Goal: Task Accomplishment & Management: Manage account settings

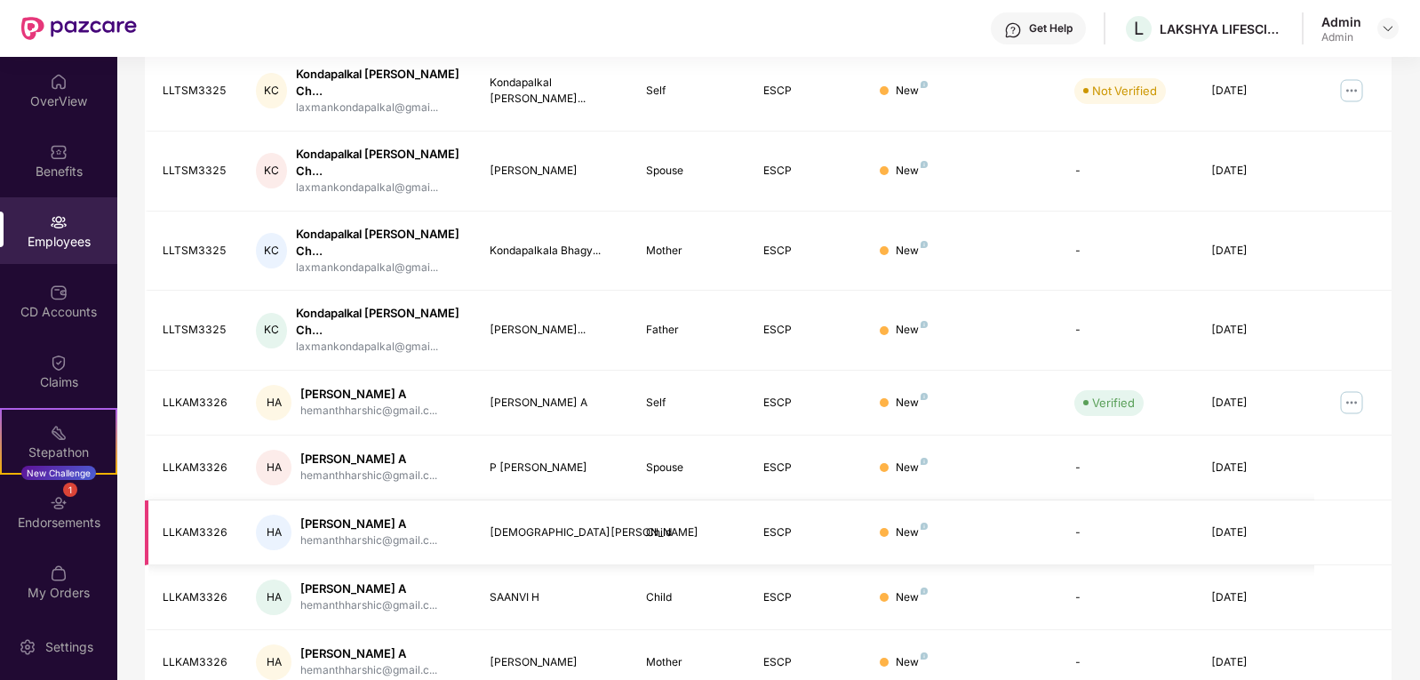
scroll to position [412, 0]
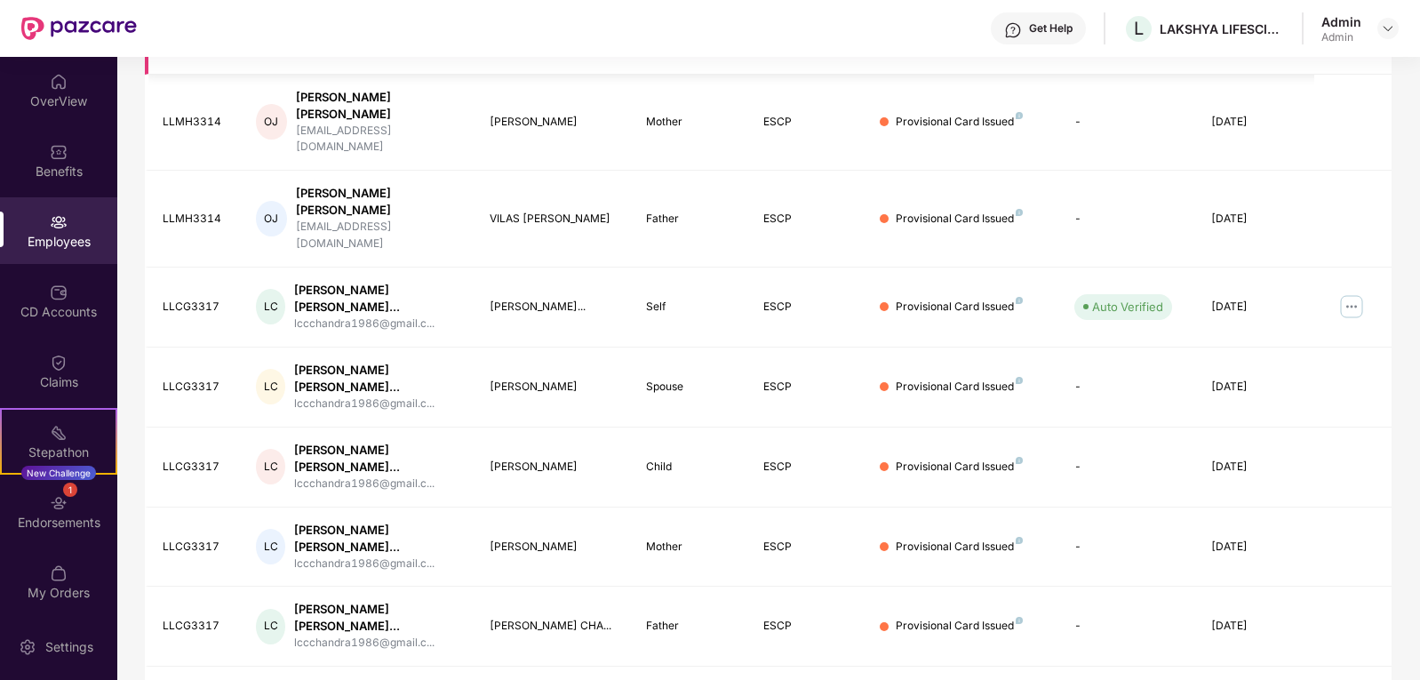
scroll to position [487, 0]
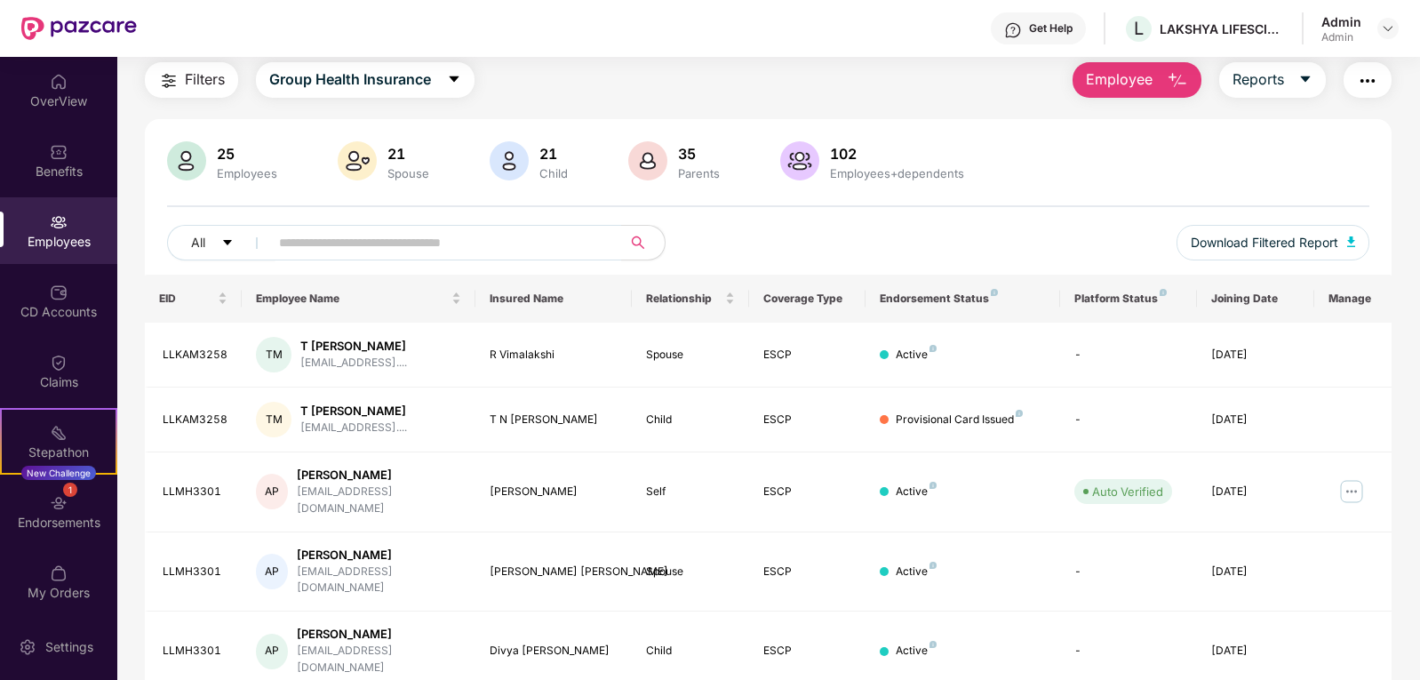
scroll to position [0, 0]
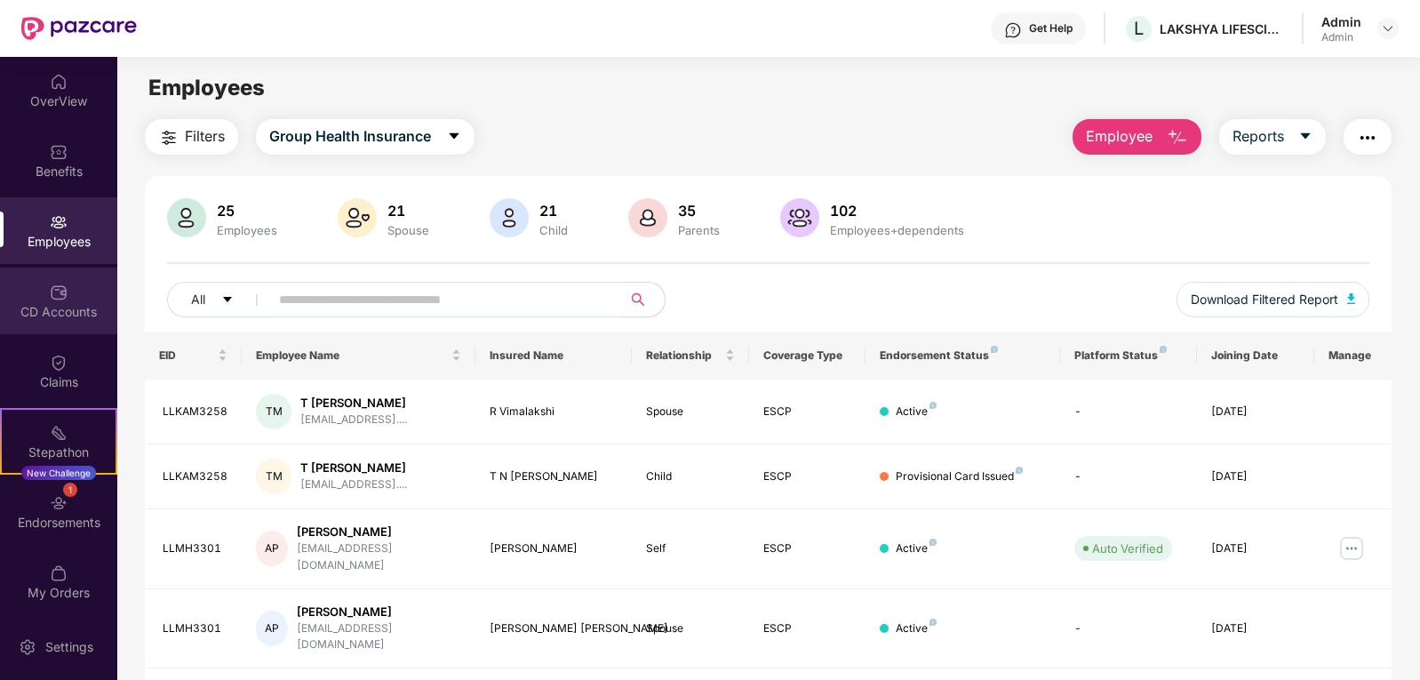
click at [59, 299] on img at bounding box center [59, 292] width 18 height 18
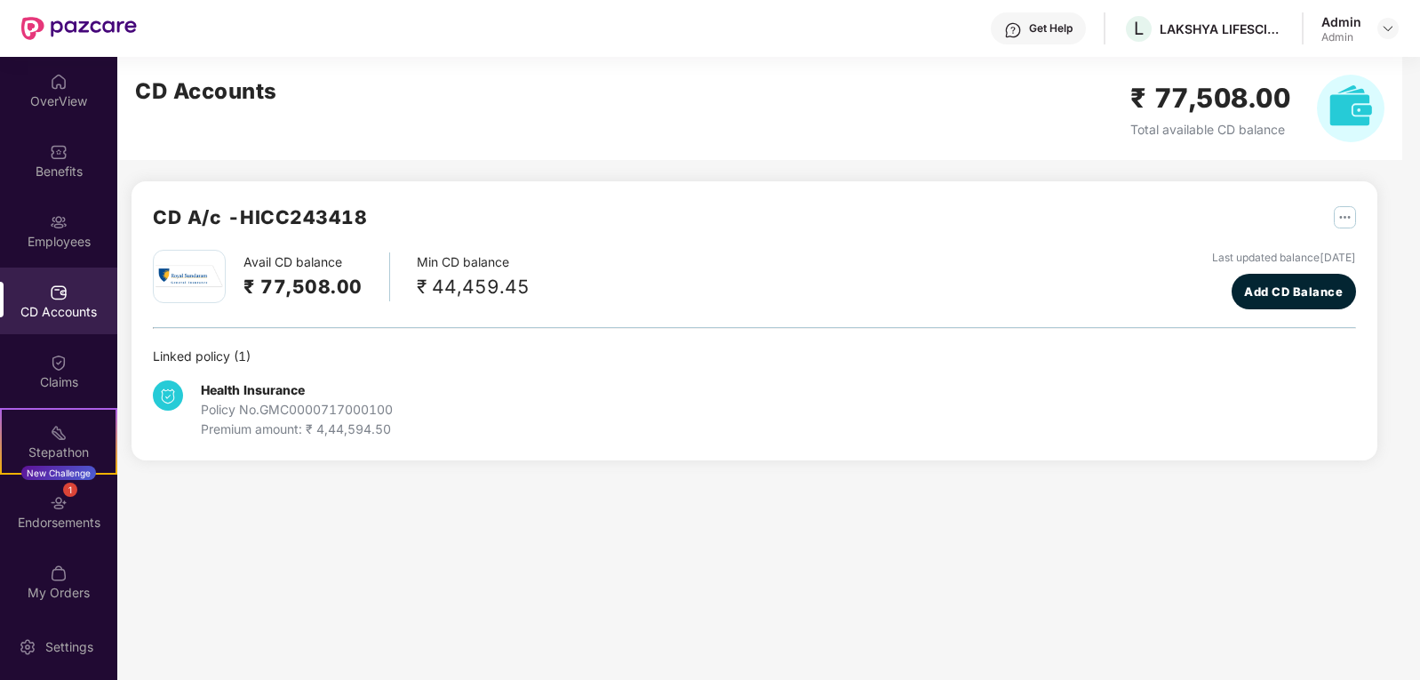
click at [50, 294] on img at bounding box center [59, 292] width 18 height 18
click at [51, 365] on img at bounding box center [59, 363] width 18 height 18
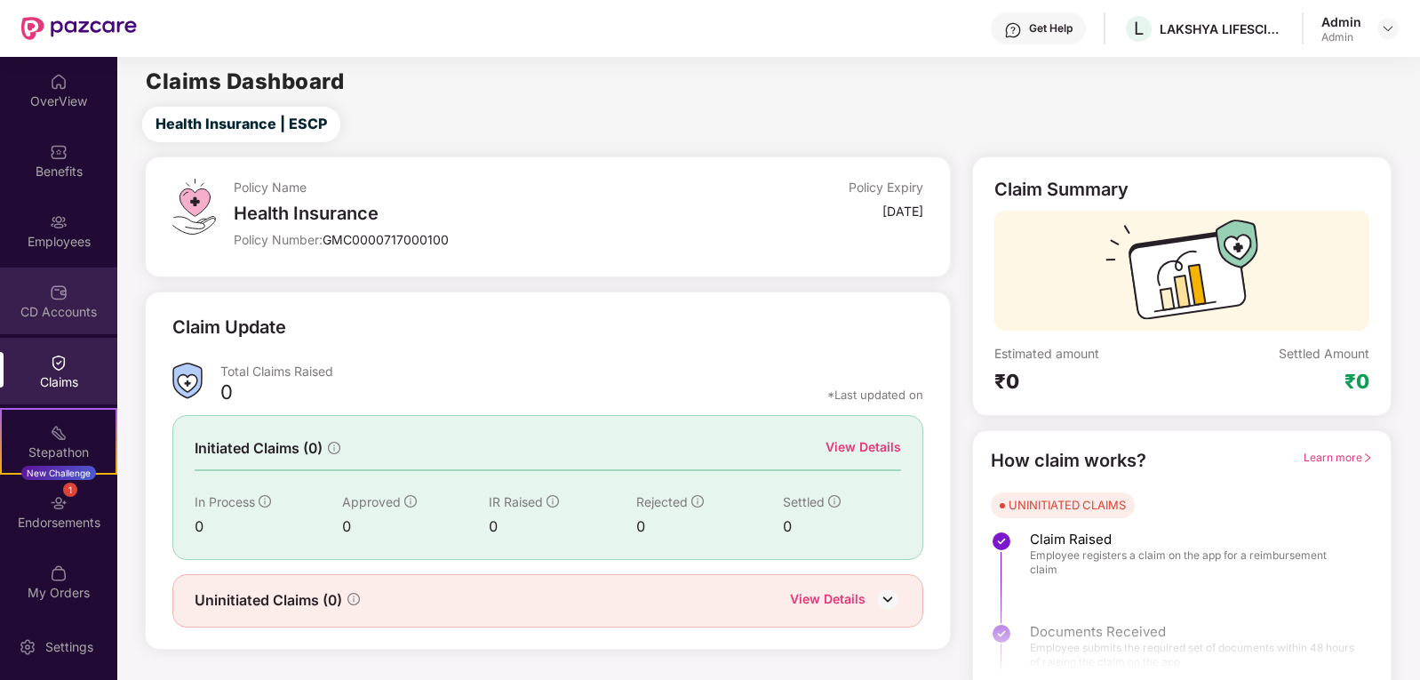
click at [55, 299] on img at bounding box center [59, 292] width 18 height 18
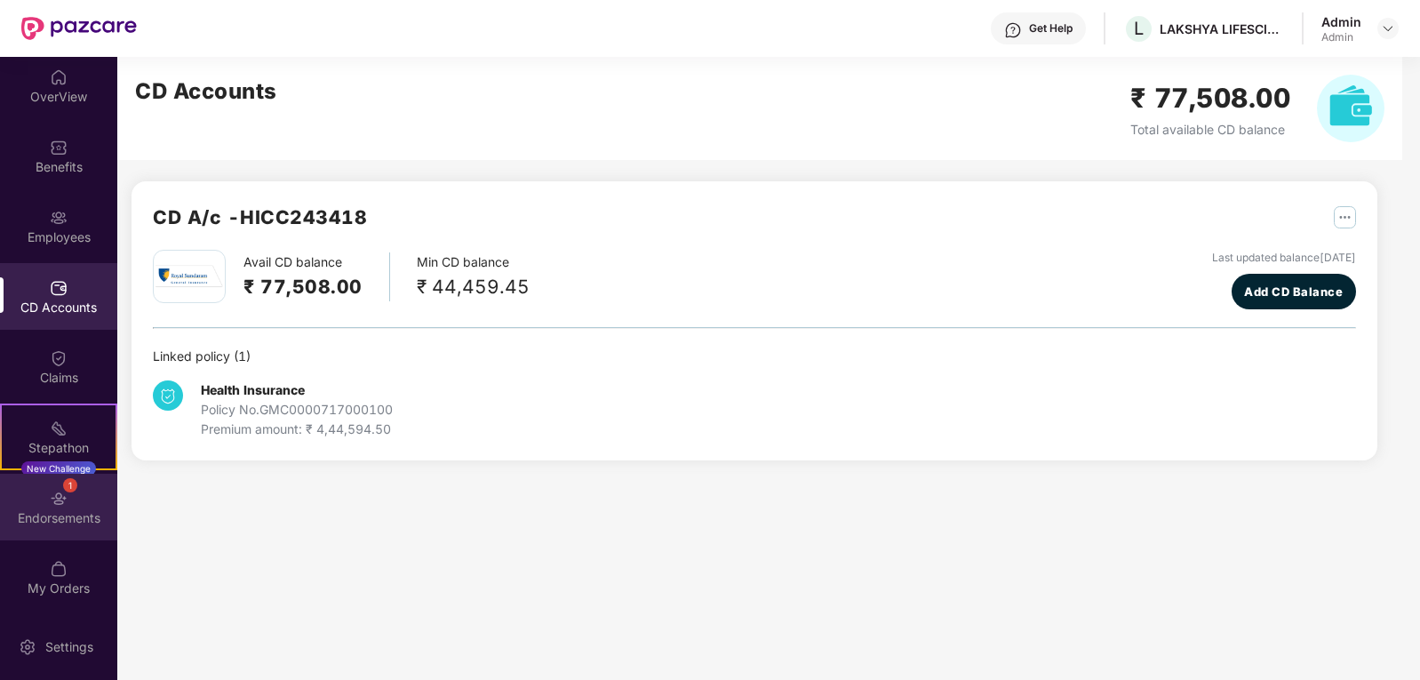
scroll to position [5, 0]
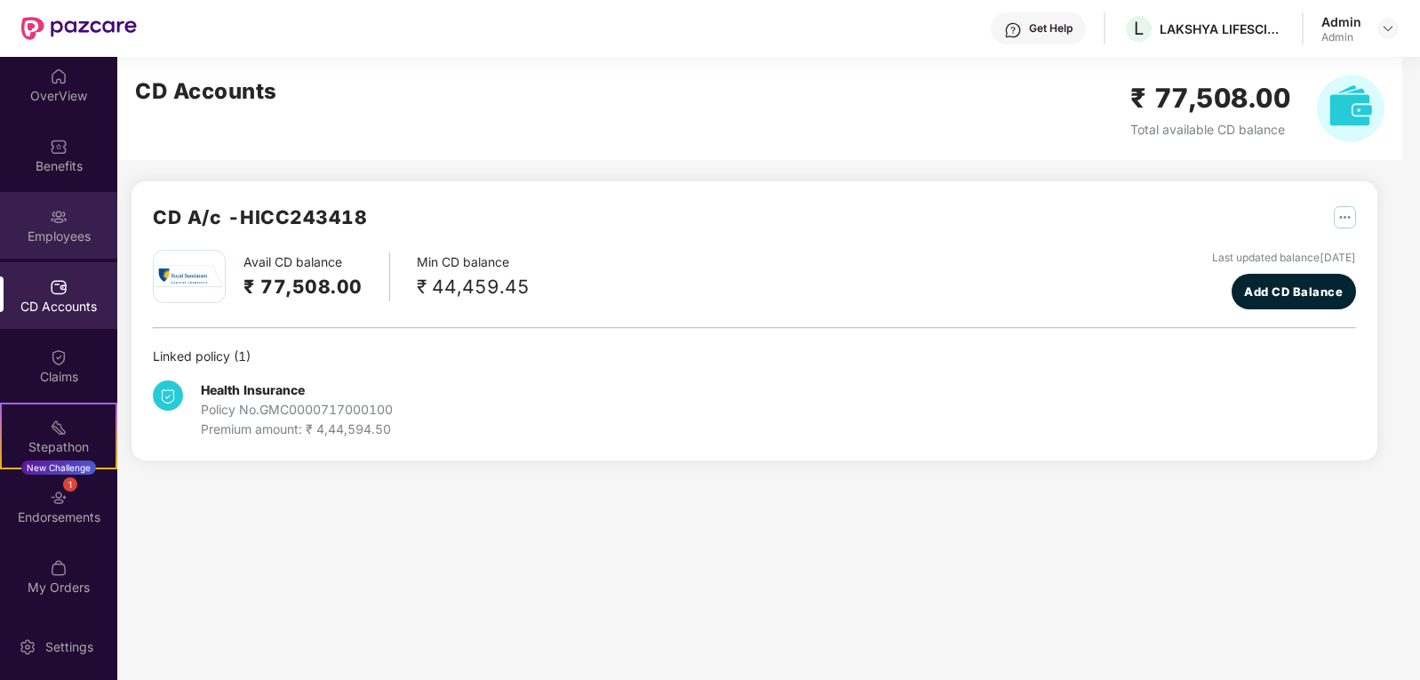
click at [58, 231] on div "Employees" at bounding box center [58, 236] width 117 height 18
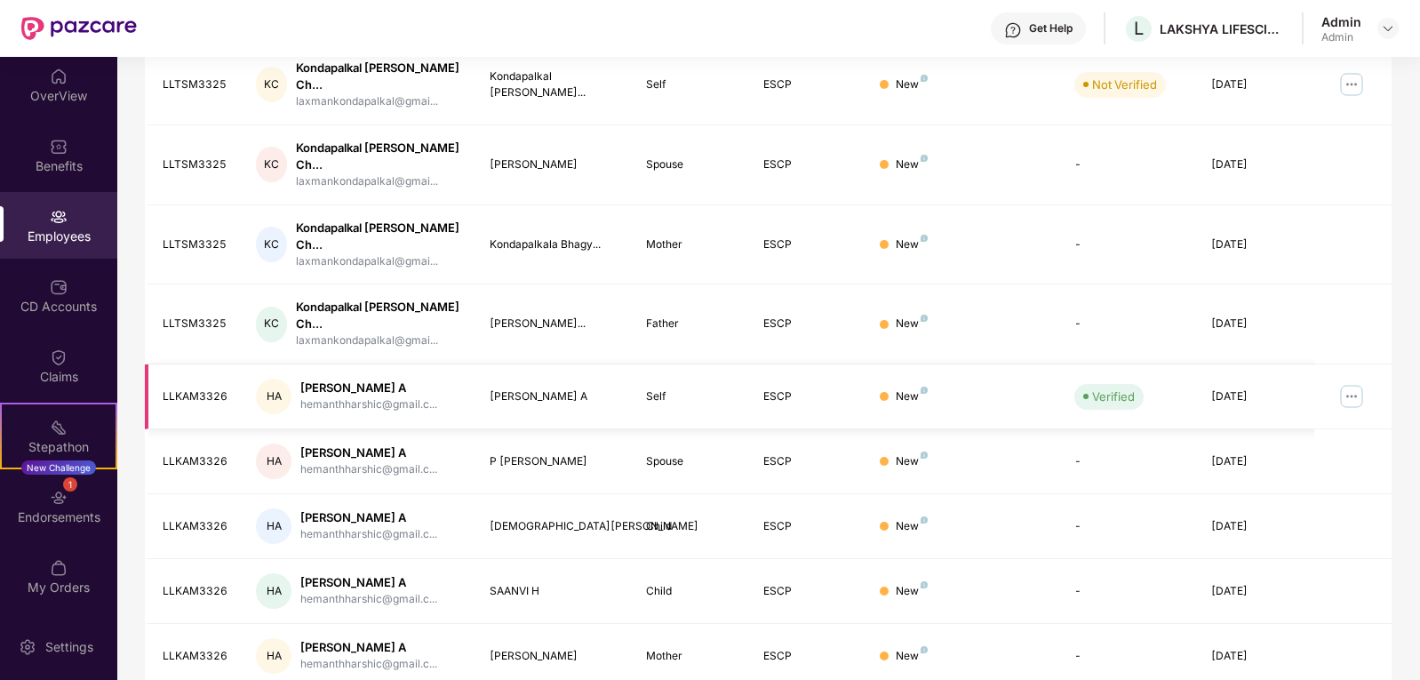
scroll to position [412, 0]
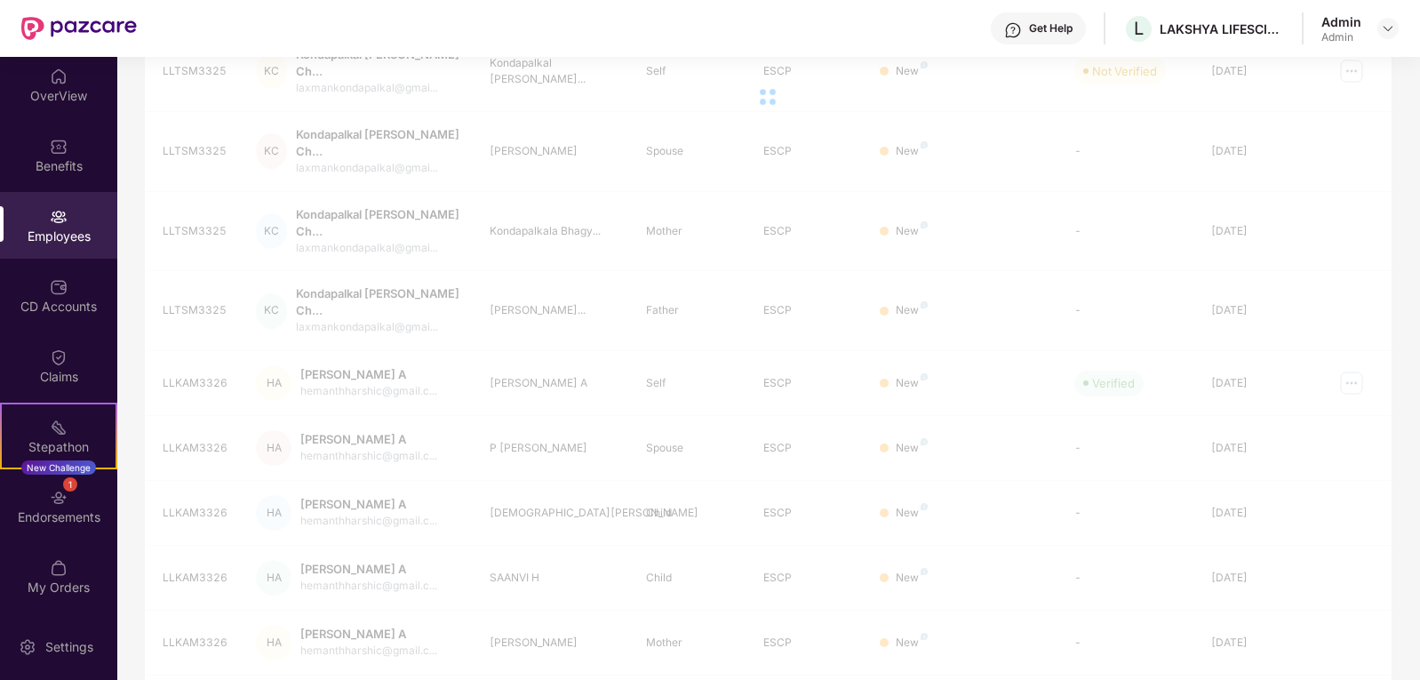
click at [1233, 646] on div "EID Employee Name Insured Name Relationship Coverage Type Endorsement Status Pl…" at bounding box center [768, 329] width 1247 height 820
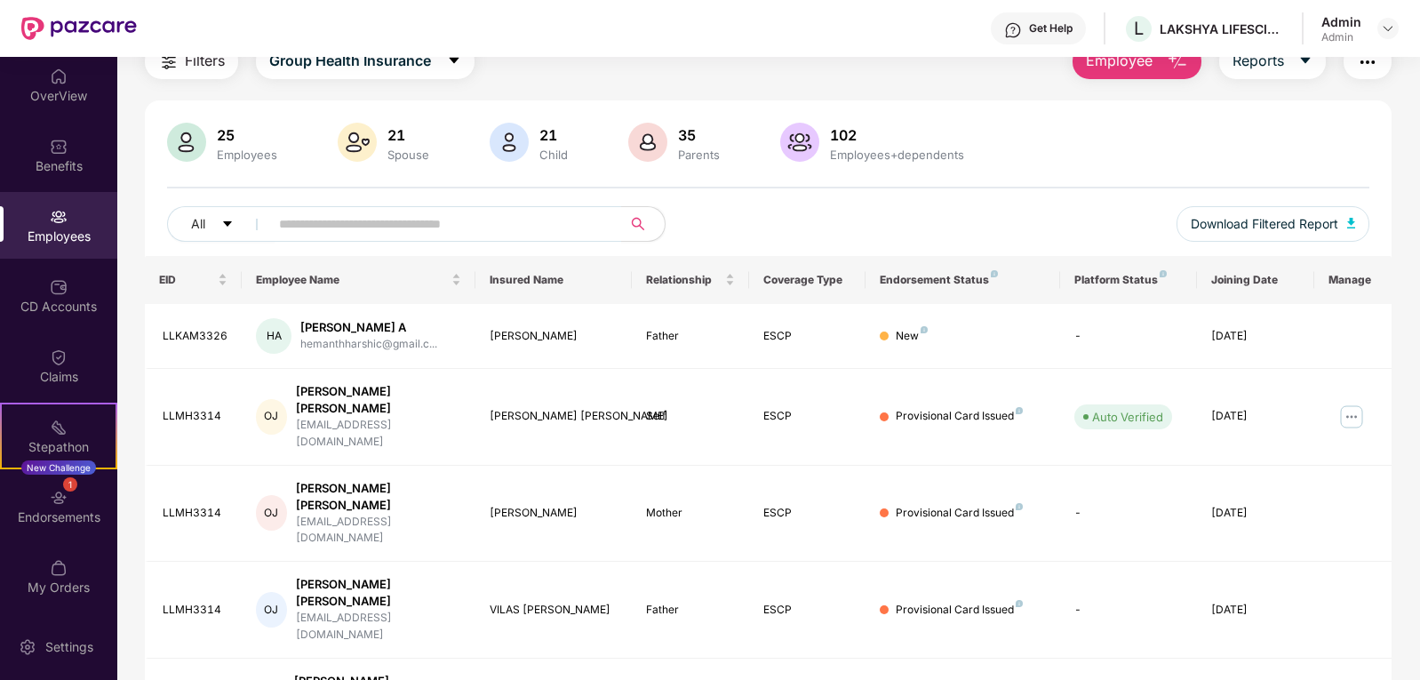
scroll to position [0, 0]
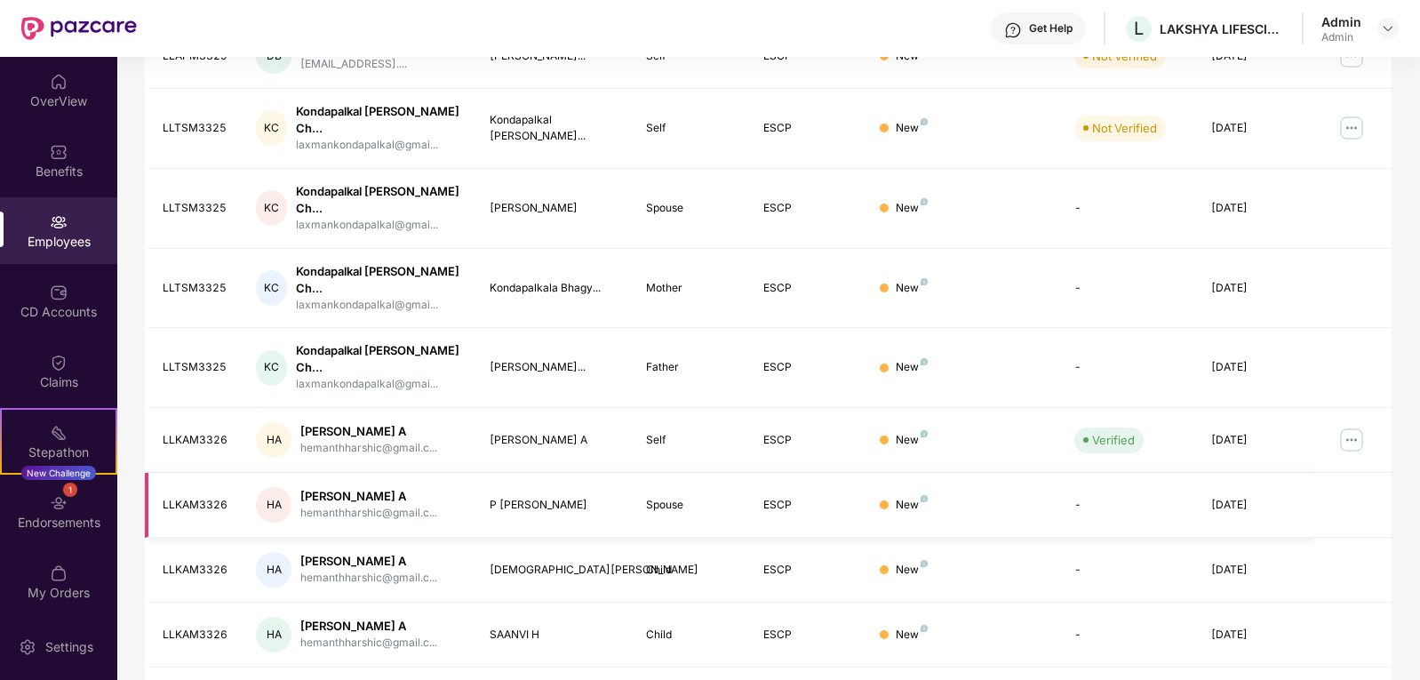
scroll to position [412, 0]
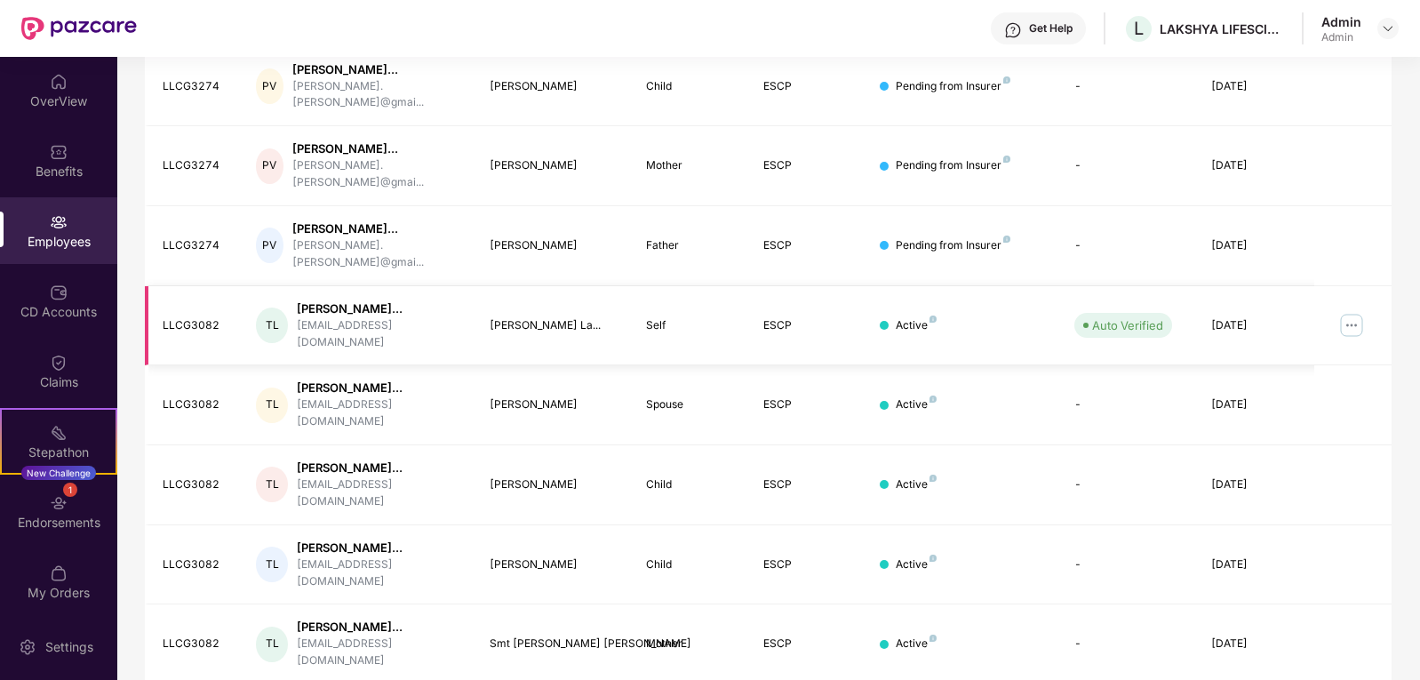
click at [1351, 311] on img at bounding box center [1351, 325] width 28 height 28
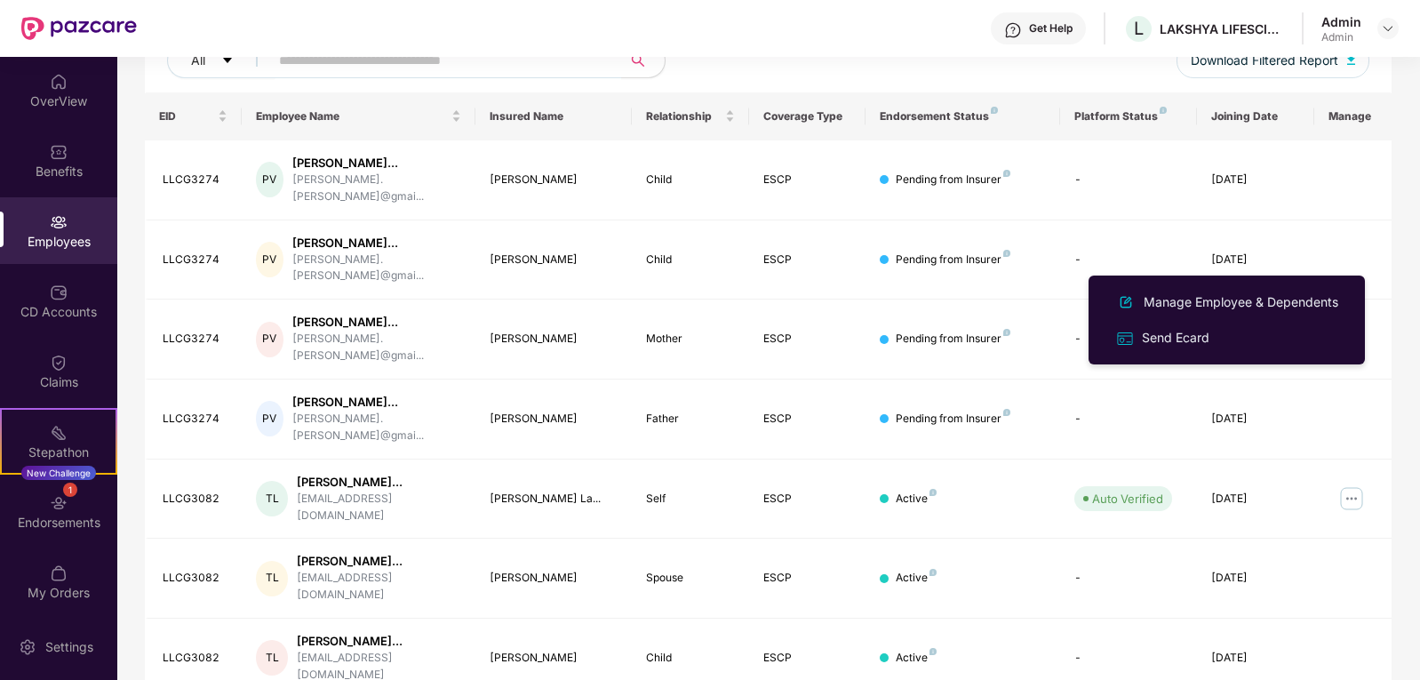
scroll to position [0, 0]
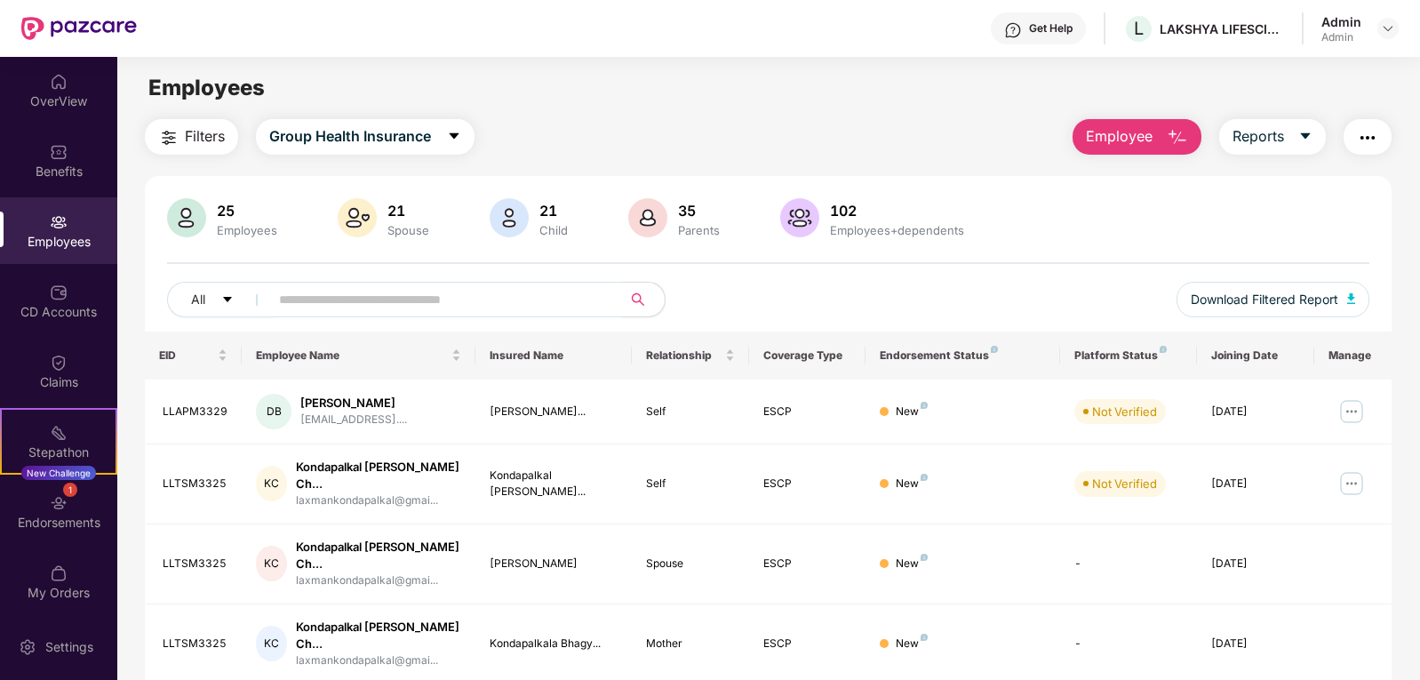
click at [430, 294] on input "text" at bounding box center [438, 299] width 319 height 27
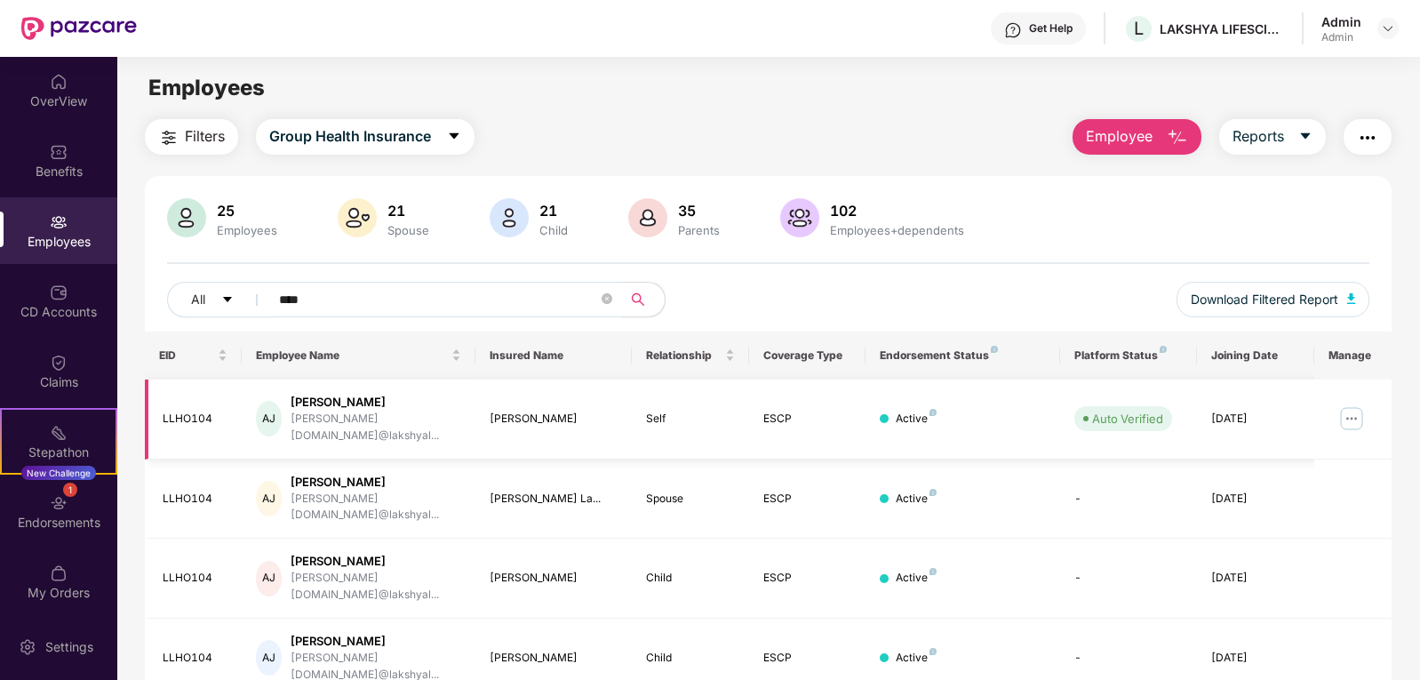
type input "****"
click at [1355, 408] on img at bounding box center [1351, 418] width 28 height 28
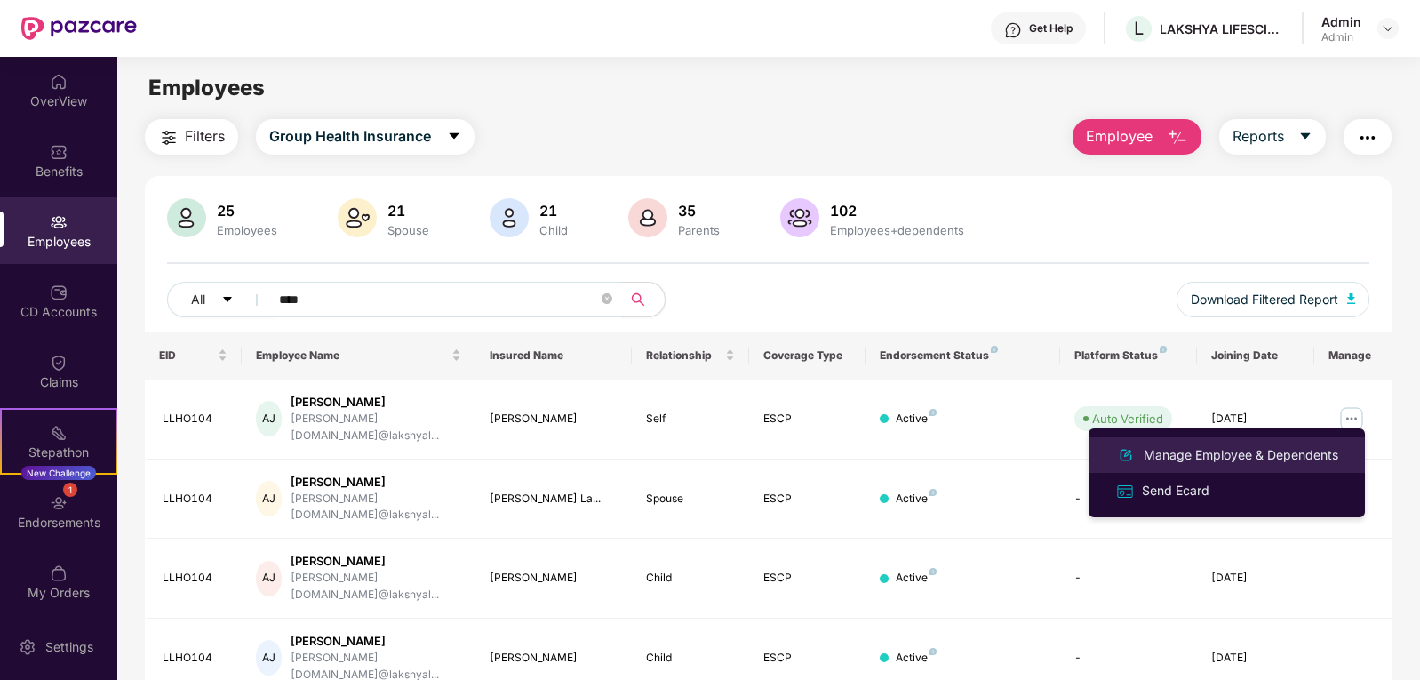
click at [1209, 455] on div "Manage Employee & Dependents" at bounding box center [1241, 455] width 202 height 20
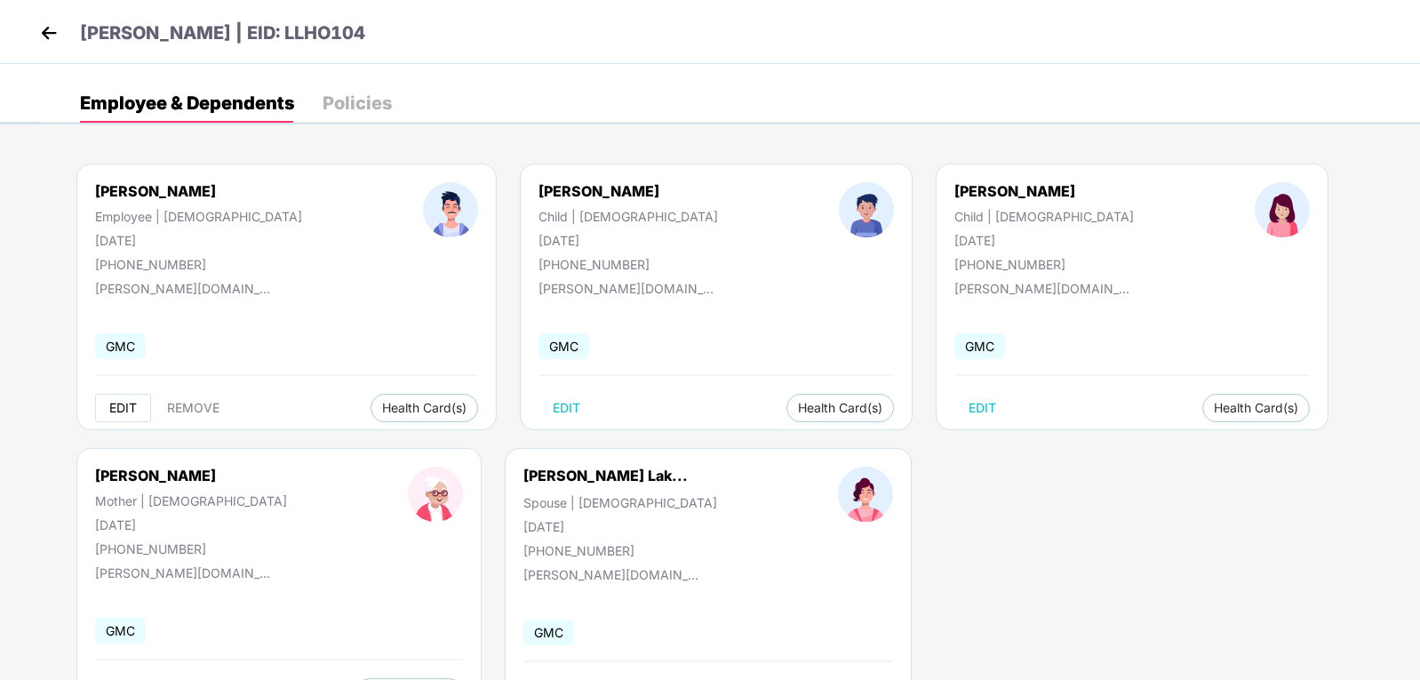
click at [123, 410] on span "EDIT" at bounding box center [123, 408] width 28 height 14
select select "****"
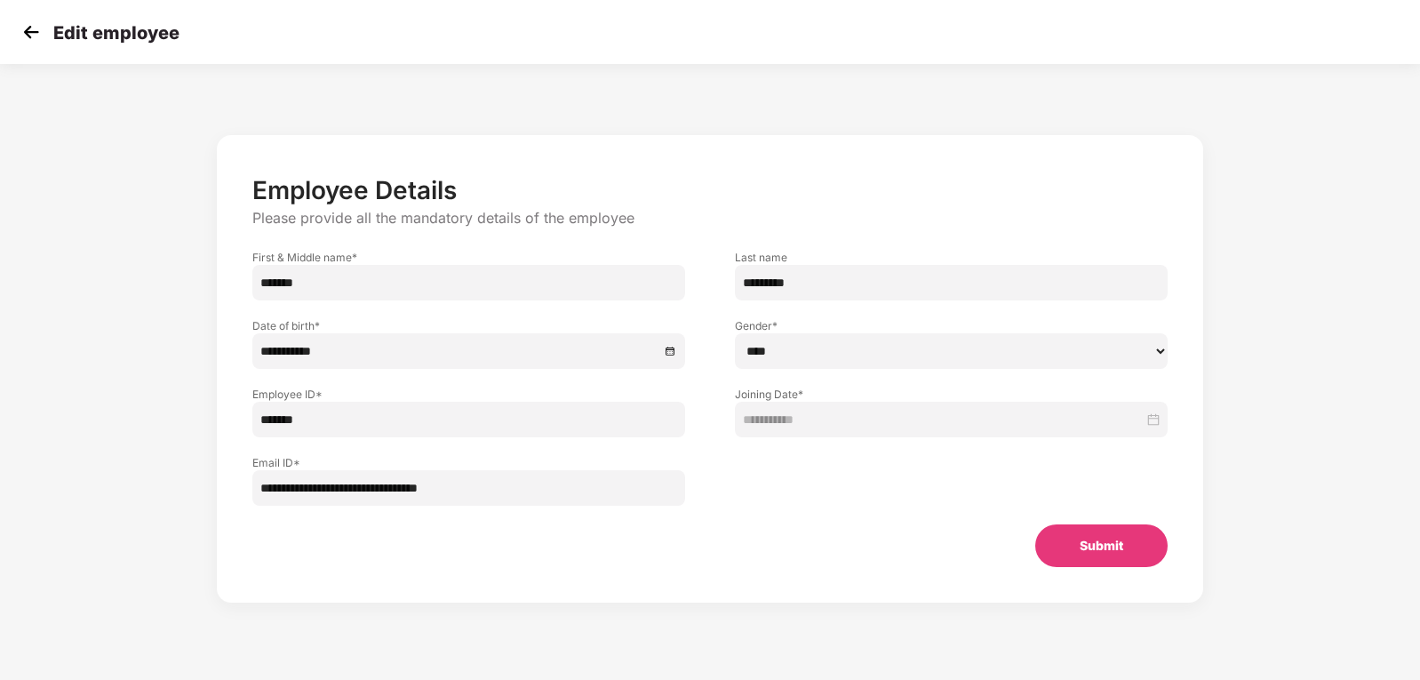
click at [508, 490] on input "**********" at bounding box center [468, 488] width 433 height 36
